Goal: Information Seeking & Learning: Compare options

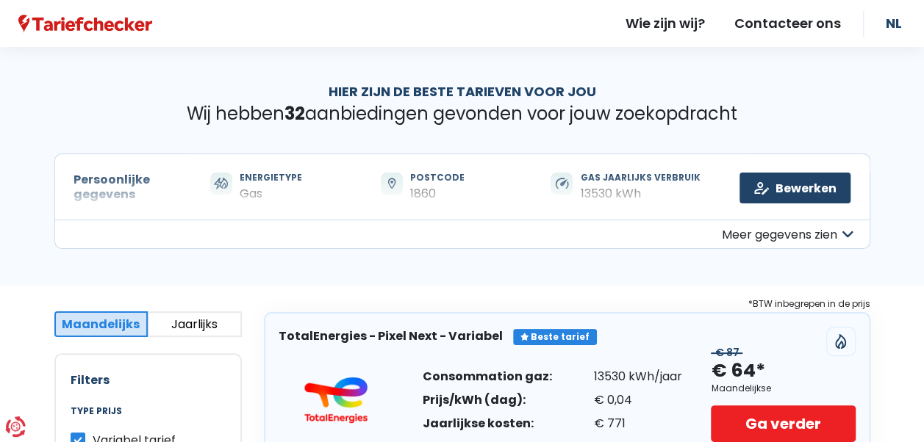
click at [636, 220] on button "Meer gegevens zien" at bounding box center [462, 234] width 816 height 29
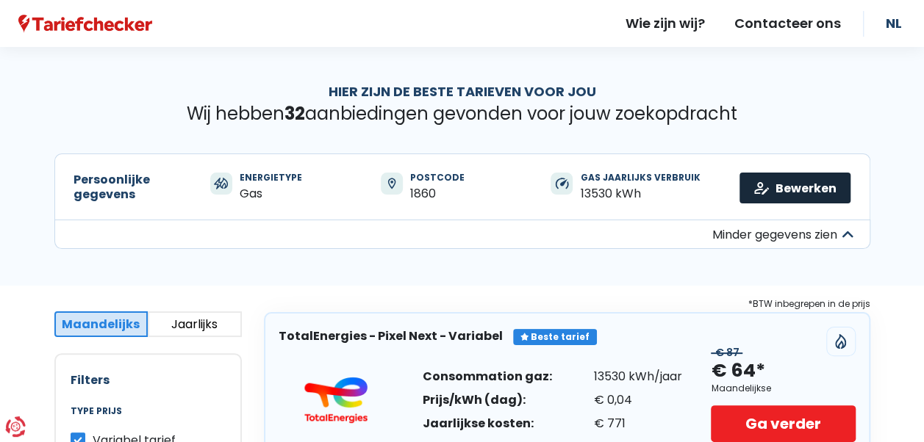
click at [775, 191] on link "Bewerken" at bounding box center [794, 188] width 111 height 31
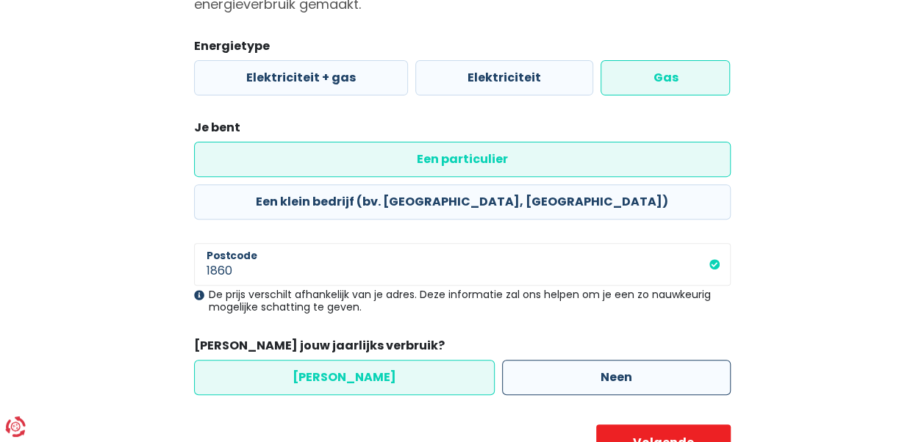
scroll to position [204, 0]
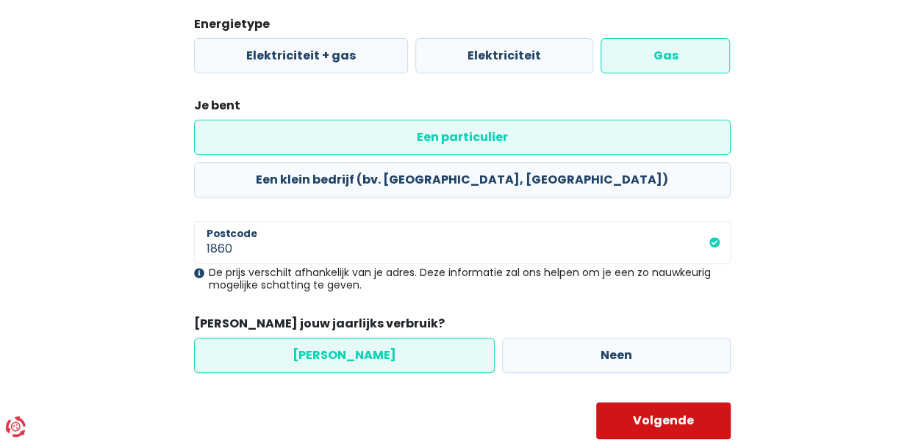
click at [651, 403] on button "Volgende" at bounding box center [663, 421] width 134 height 37
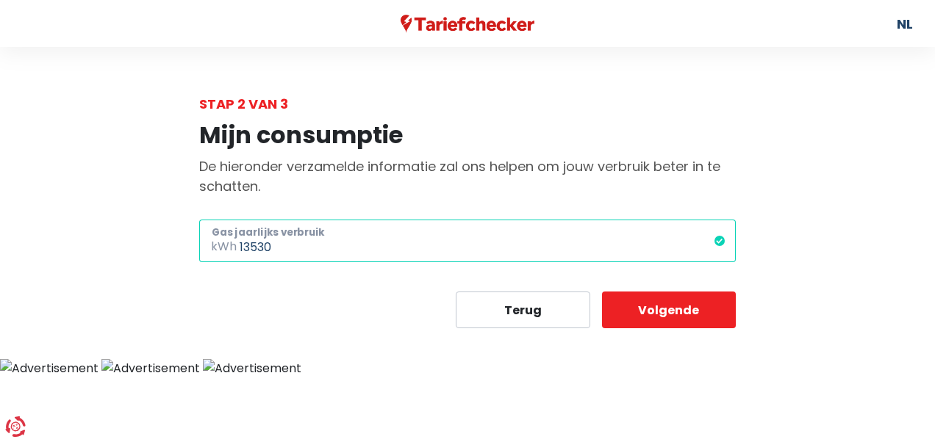
click at [329, 250] on input "13530" at bounding box center [488, 241] width 496 height 43
drag, startPoint x: 318, startPoint y: 250, endPoint x: 241, endPoint y: 246, distance: 77.3
click at [241, 246] on input "13530" at bounding box center [488, 241] width 496 height 43
drag, startPoint x: 241, startPoint y: 246, endPoint x: 272, endPoint y: 251, distance: 31.3
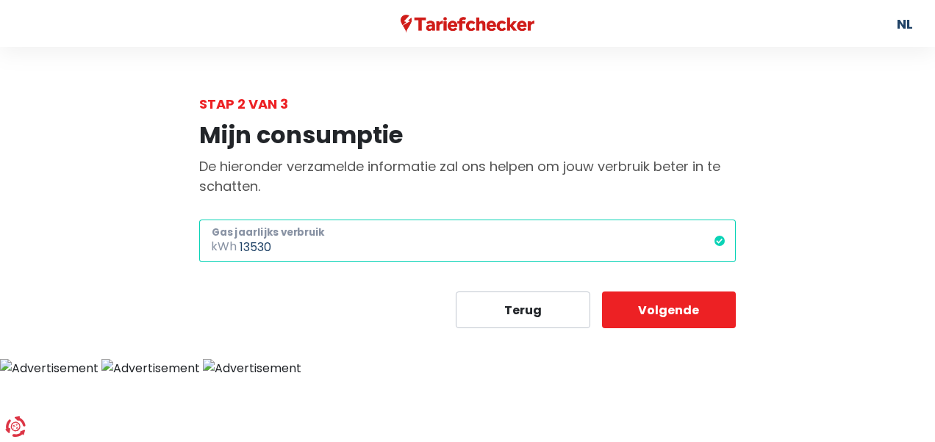
click at [272, 250] on input "13530" at bounding box center [488, 241] width 496 height 43
type input "1"
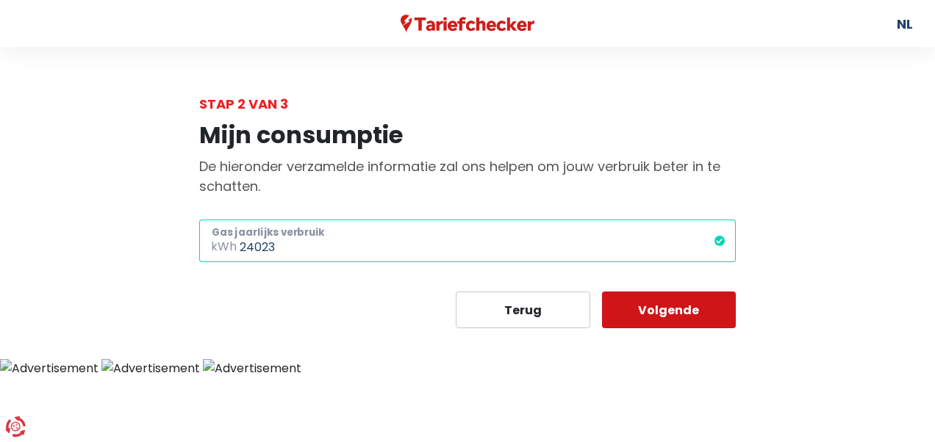
type input "24023"
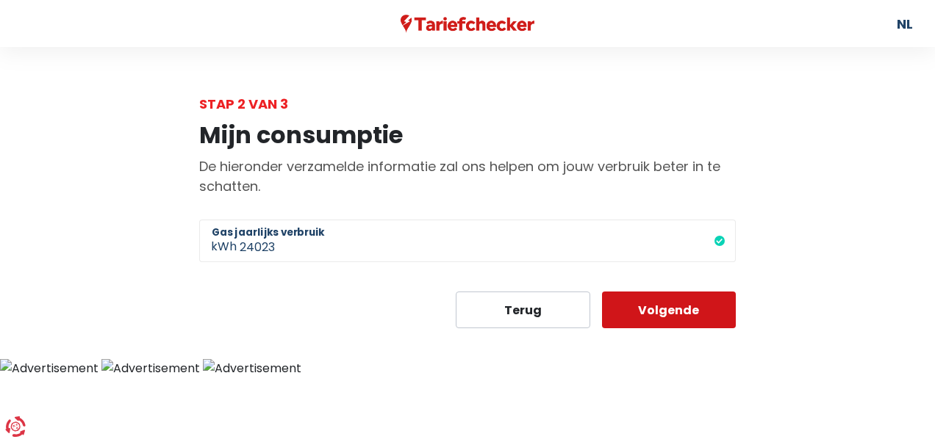
click at [625, 312] on button "Volgende" at bounding box center [669, 310] width 134 height 37
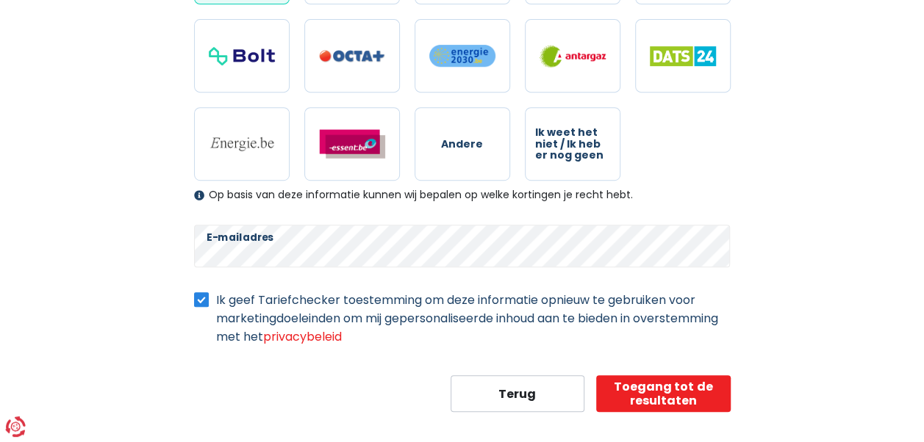
scroll to position [329, 0]
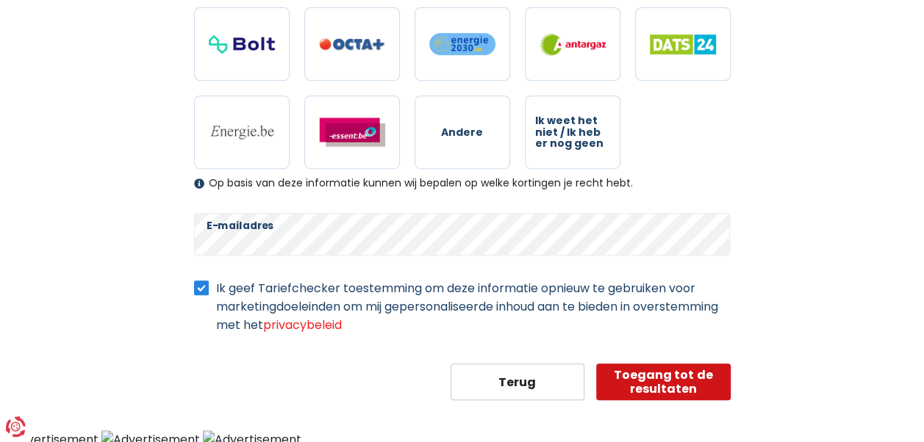
click at [651, 373] on button "Toegang tot de resultaten" at bounding box center [663, 382] width 134 height 37
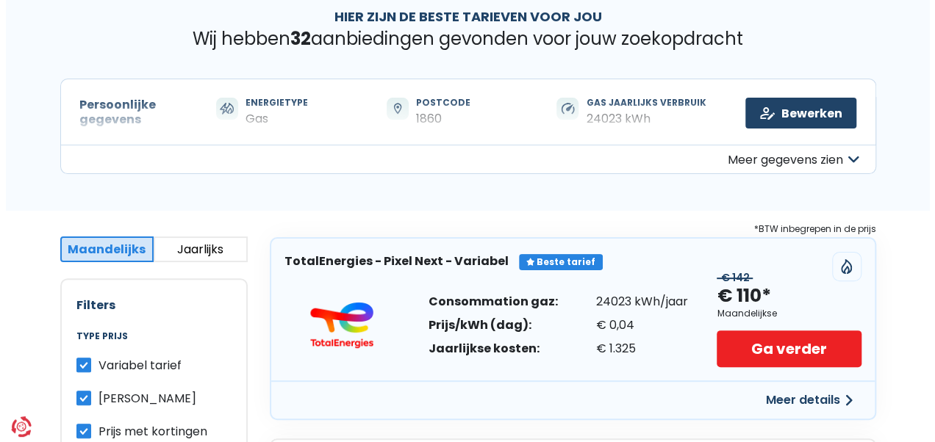
scroll to position [147, 0]
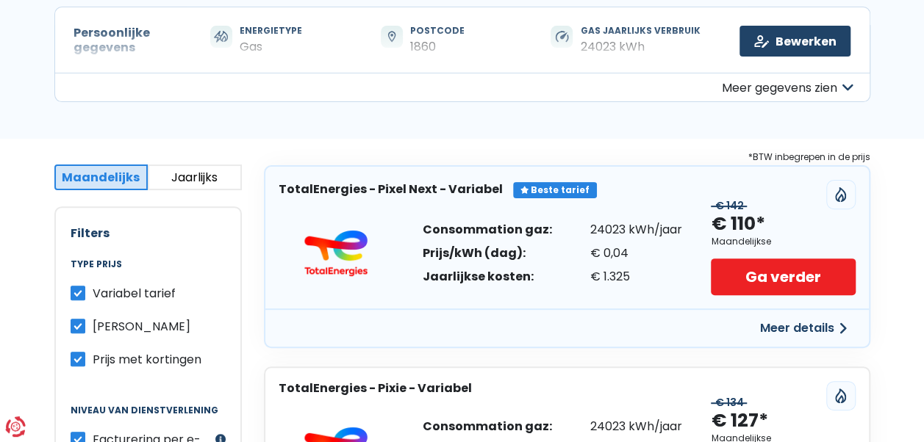
click at [819, 331] on button "Meer details" at bounding box center [803, 328] width 104 height 26
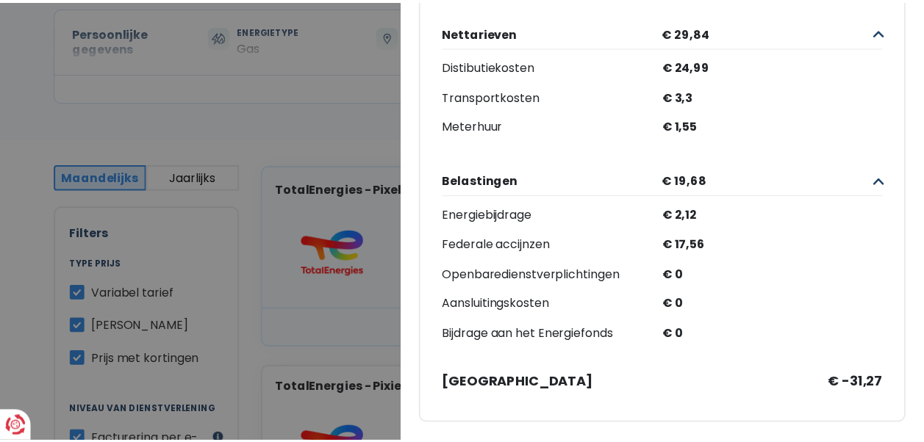
scroll to position [0, 0]
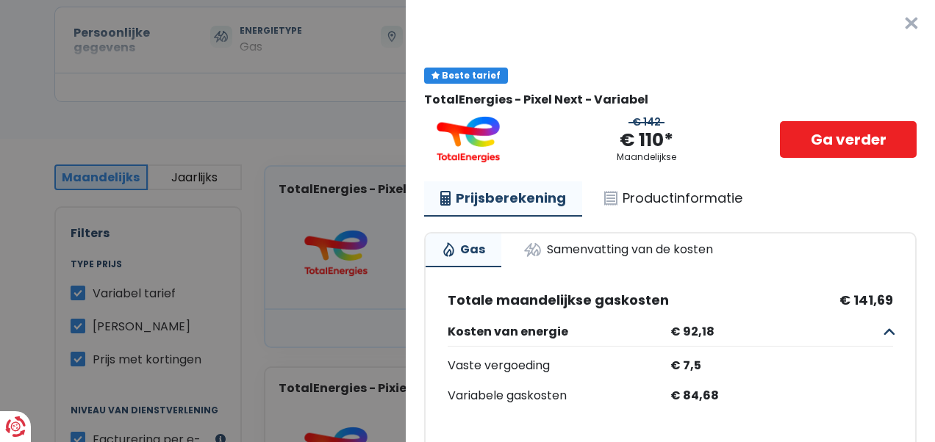
click at [888, 21] on button "×" at bounding box center [911, 23] width 47 height 47
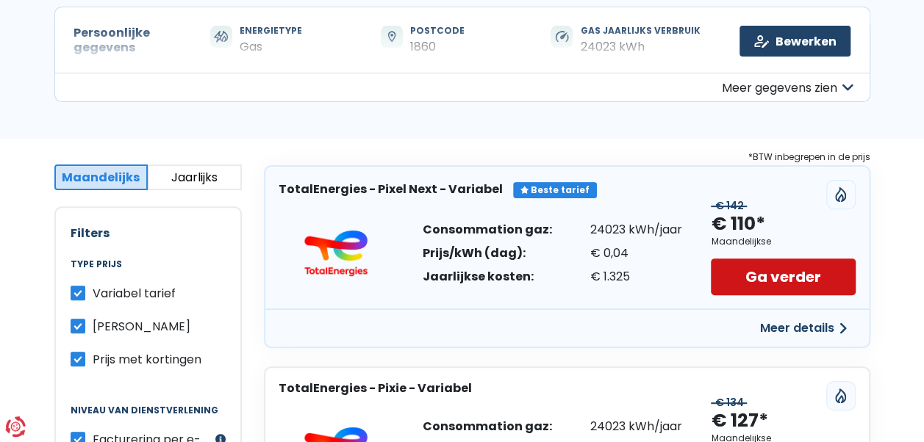
click at [795, 282] on link "Ga verder" at bounding box center [783, 277] width 144 height 37
